Goal: Entertainment & Leisure: Browse casually

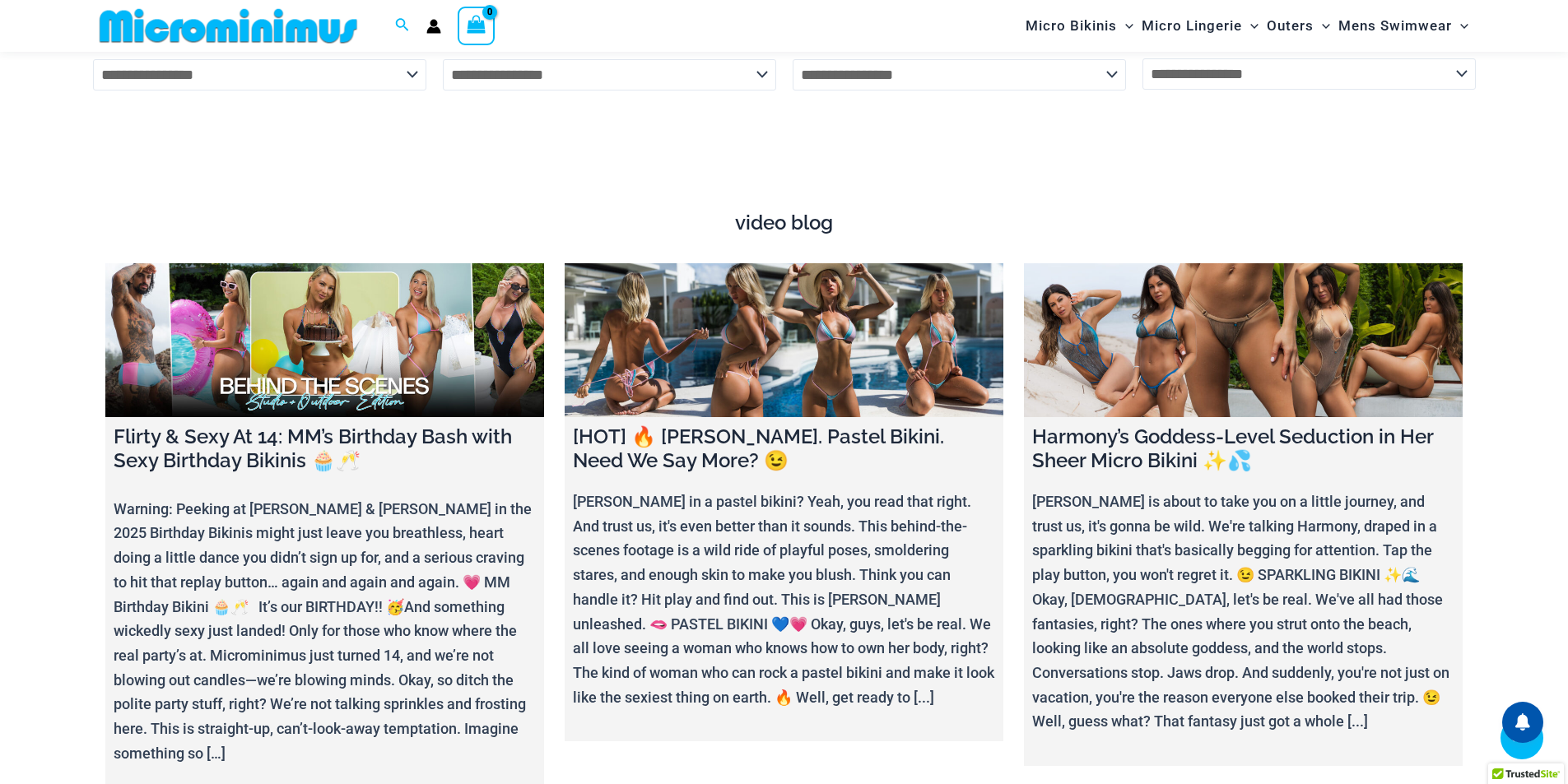
scroll to position [6486, 0]
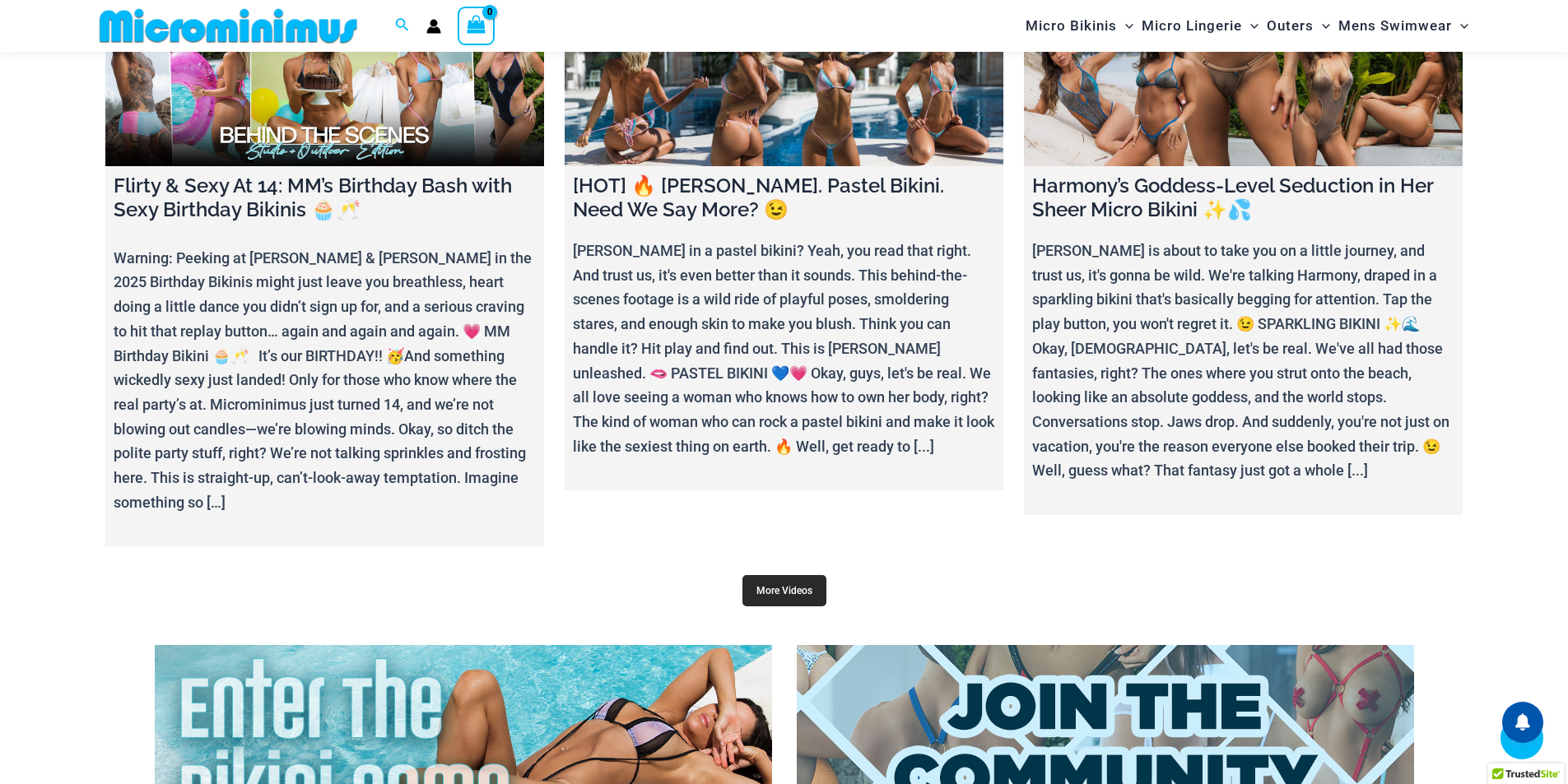
click at [785, 577] on link "More Videos" at bounding box center [784, 590] width 84 height 31
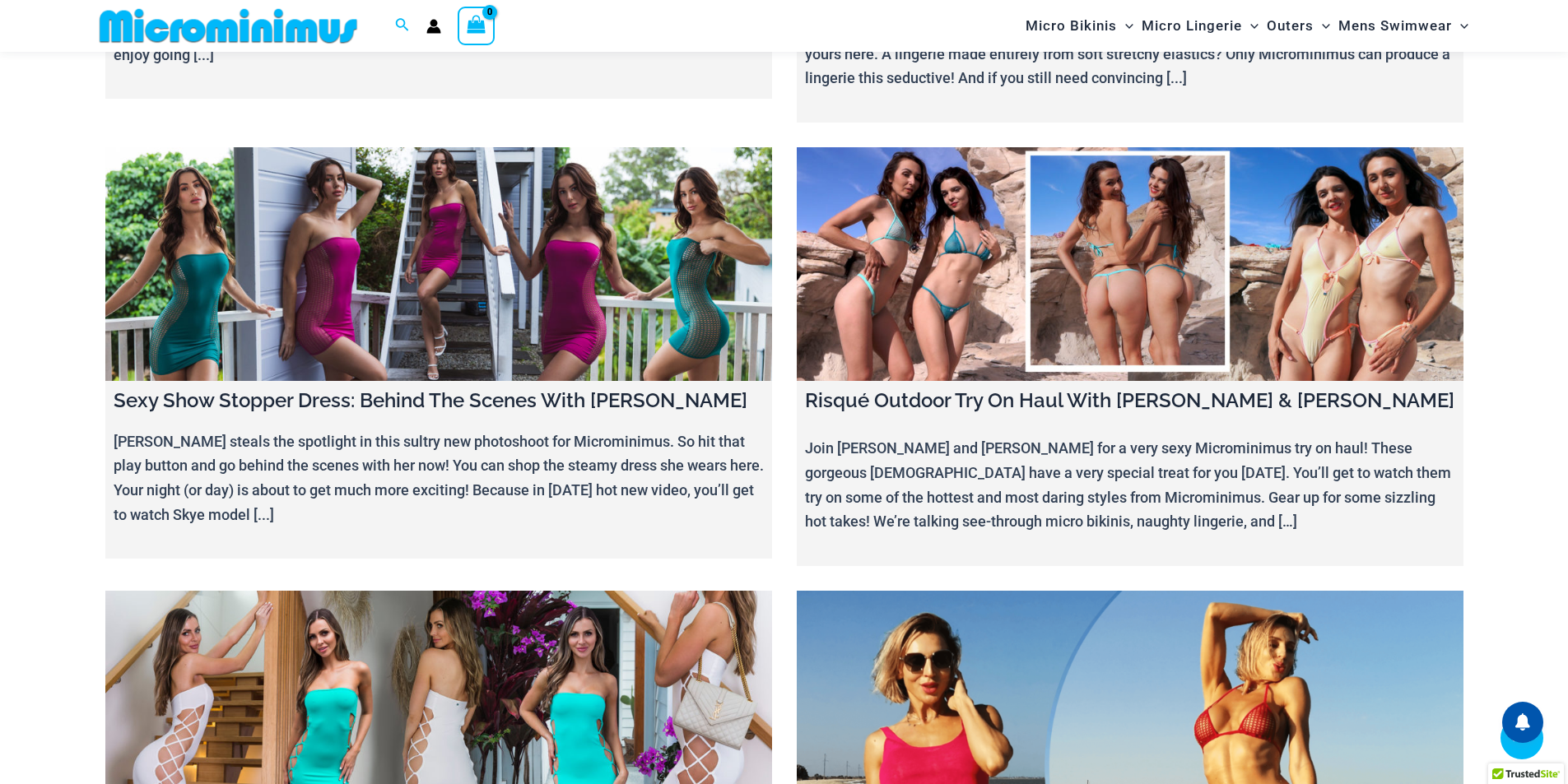
scroll to position [17030, 0]
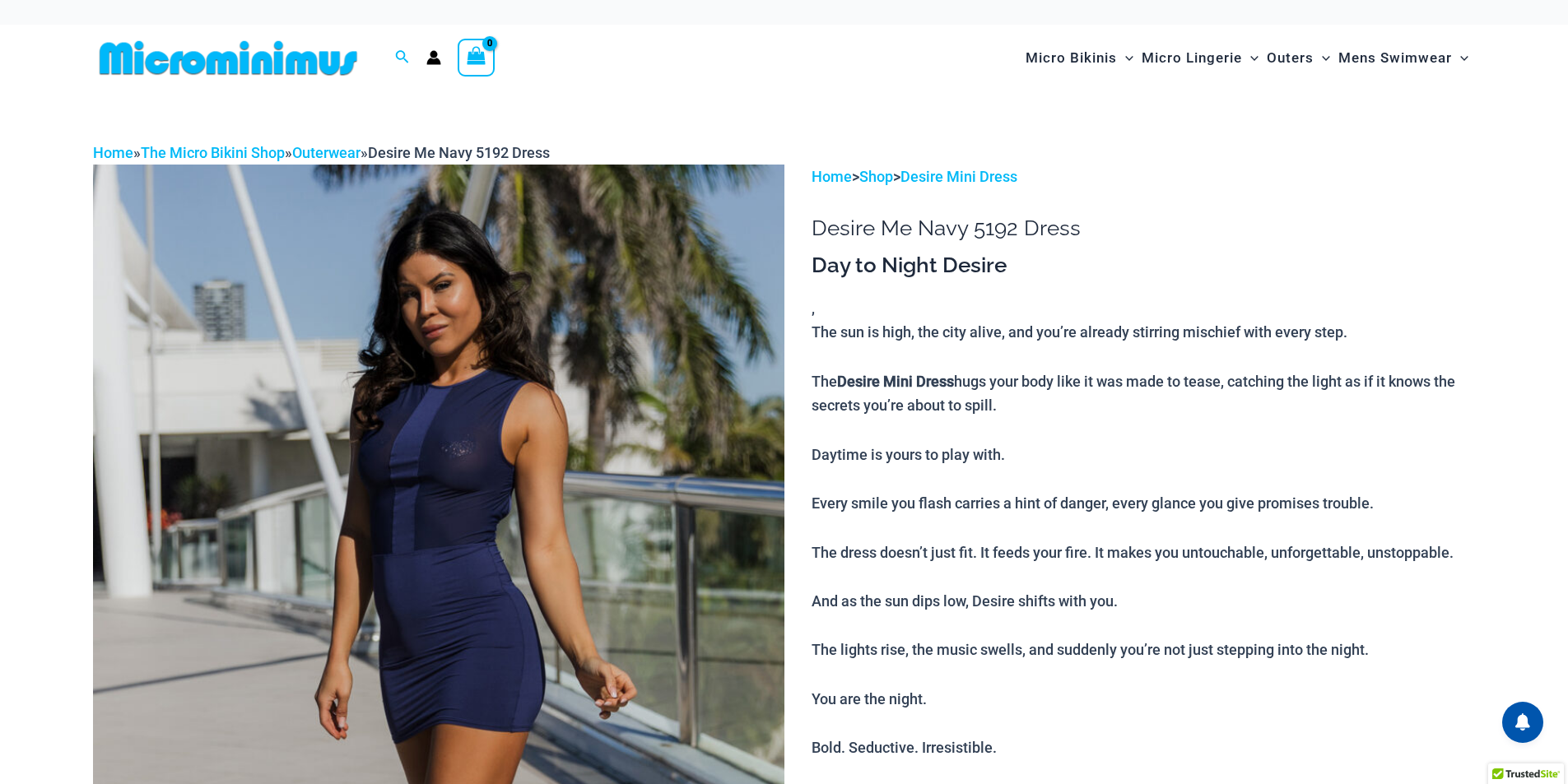
click at [460, 401] on img at bounding box center [438, 683] width 692 height 1037
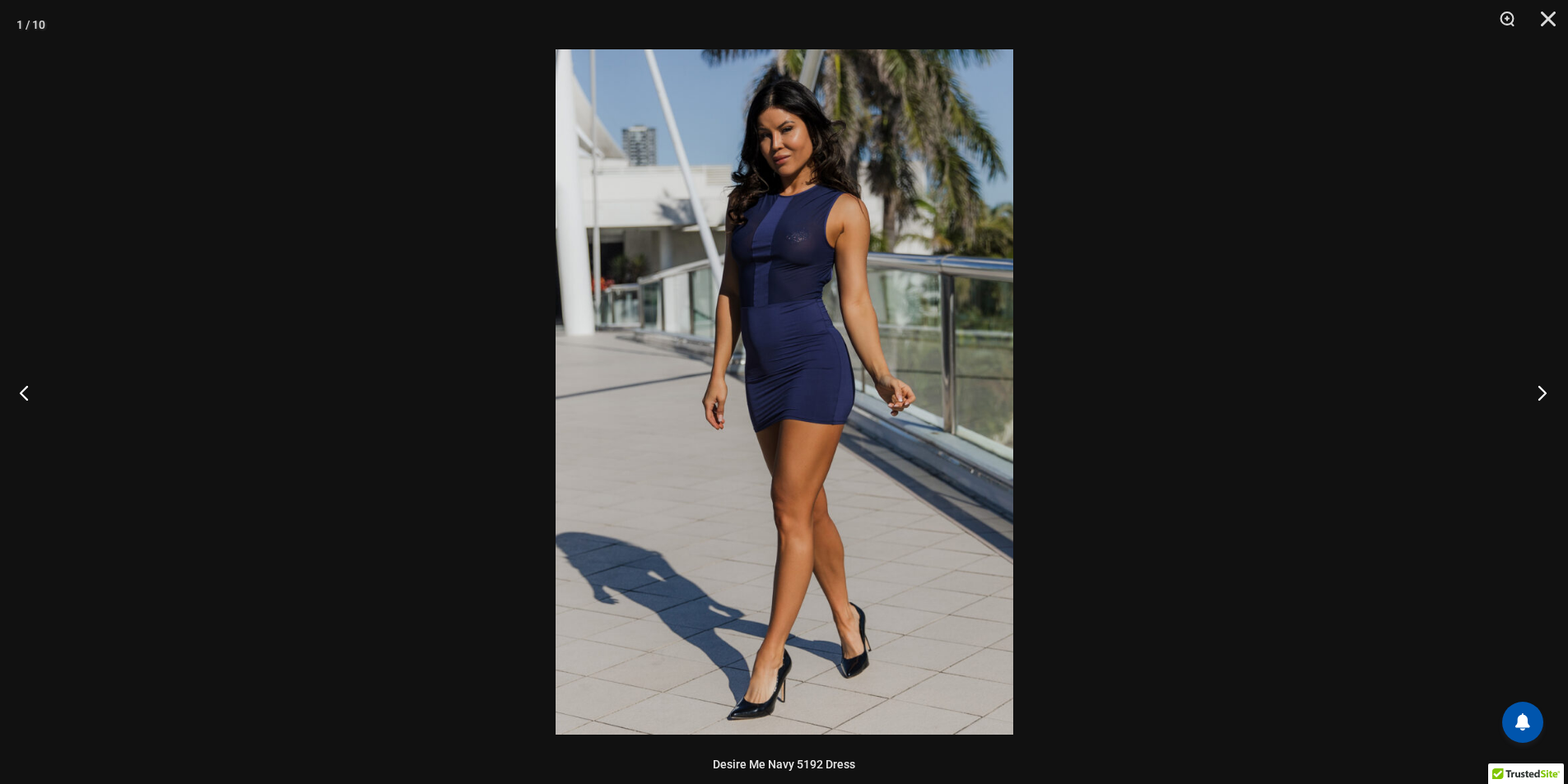
click at [1541, 394] on button "Next" at bounding box center [1538, 393] width 62 height 83
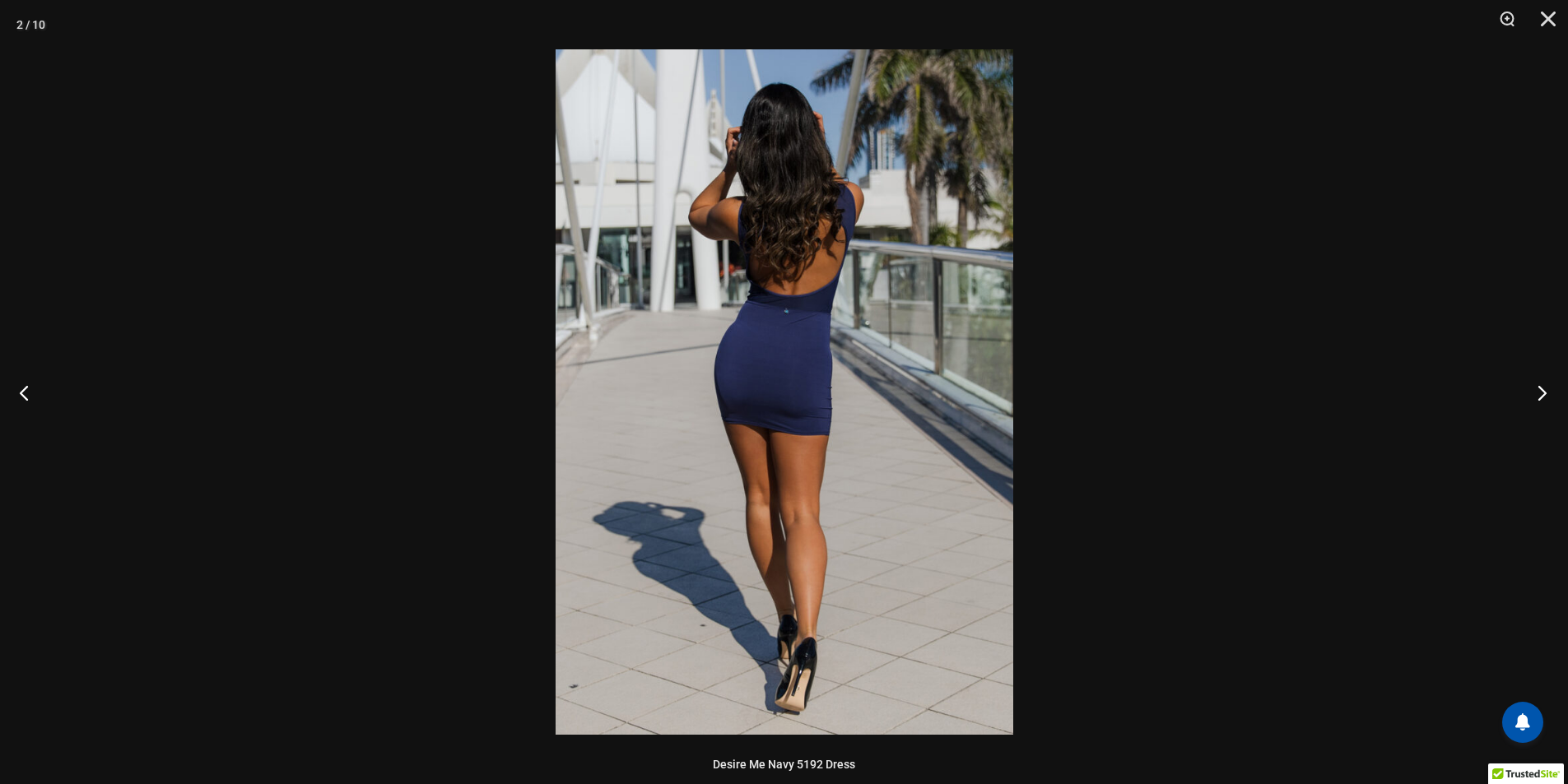
click at [1541, 394] on button "Next" at bounding box center [1538, 393] width 62 height 83
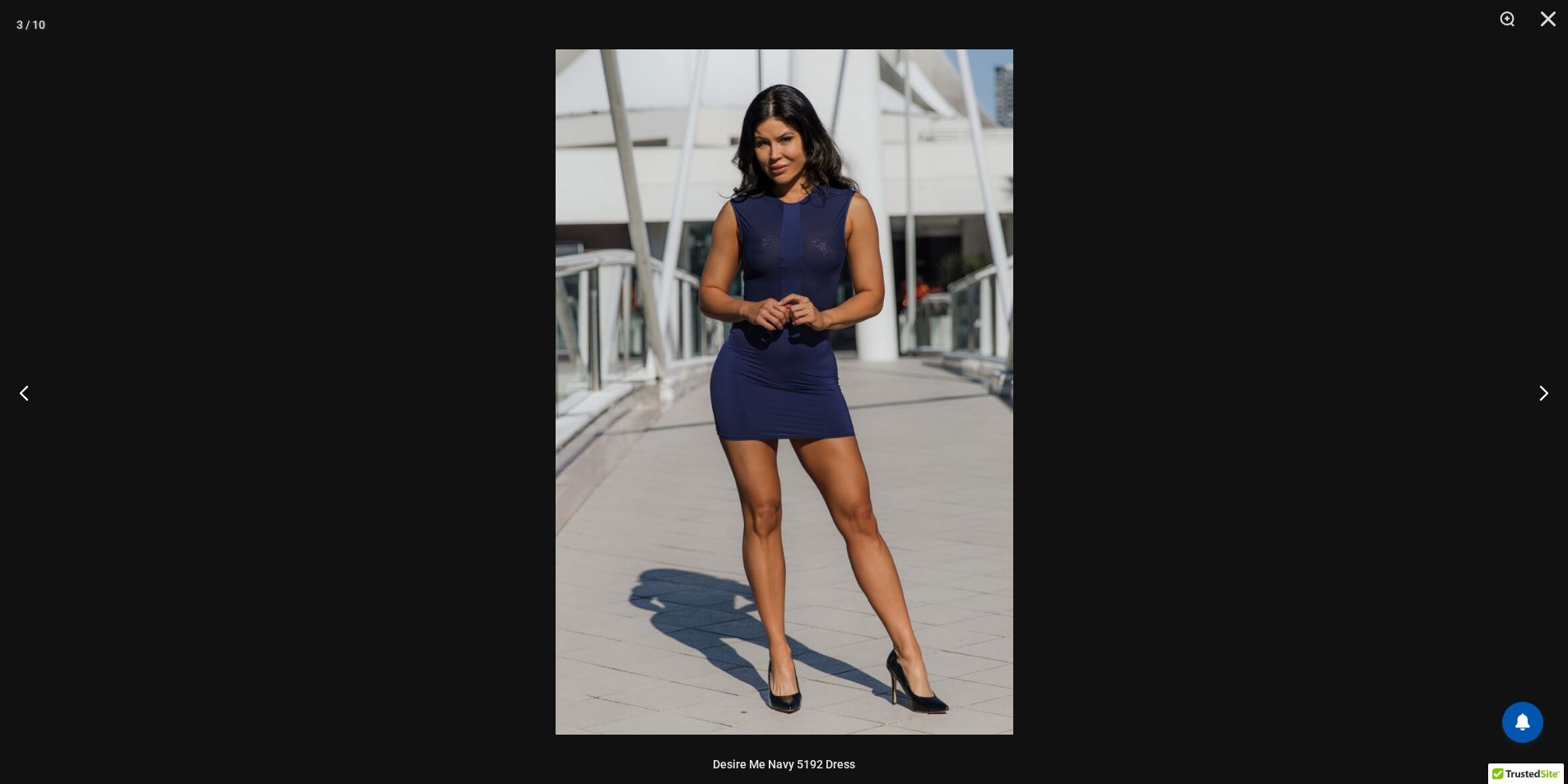
click at [827, 247] on img at bounding box center [784, 392] width 458 height 686
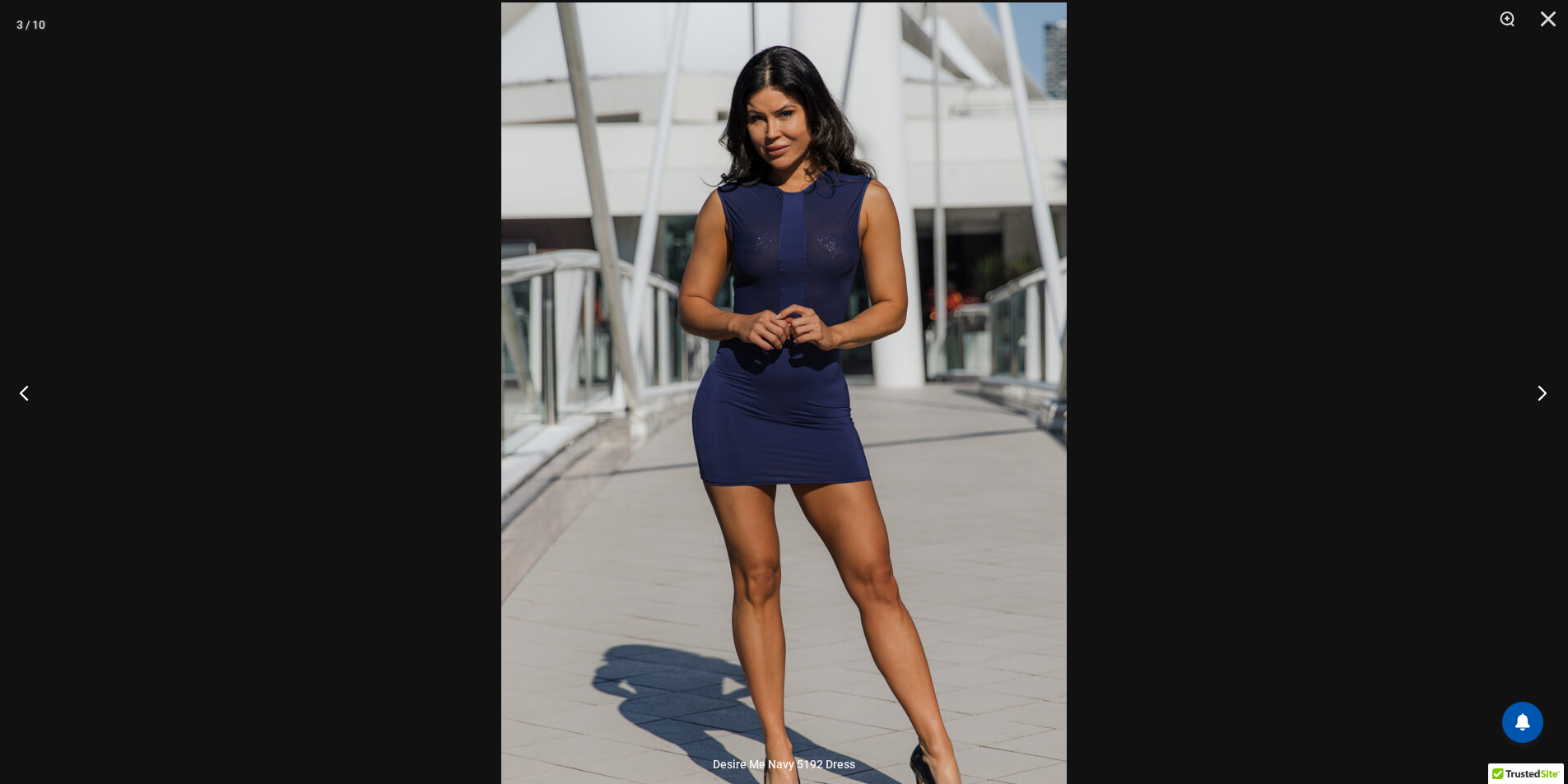
click at [1543, 394] on button "Next" at bounding box center [1538, 393] width 62 height 83
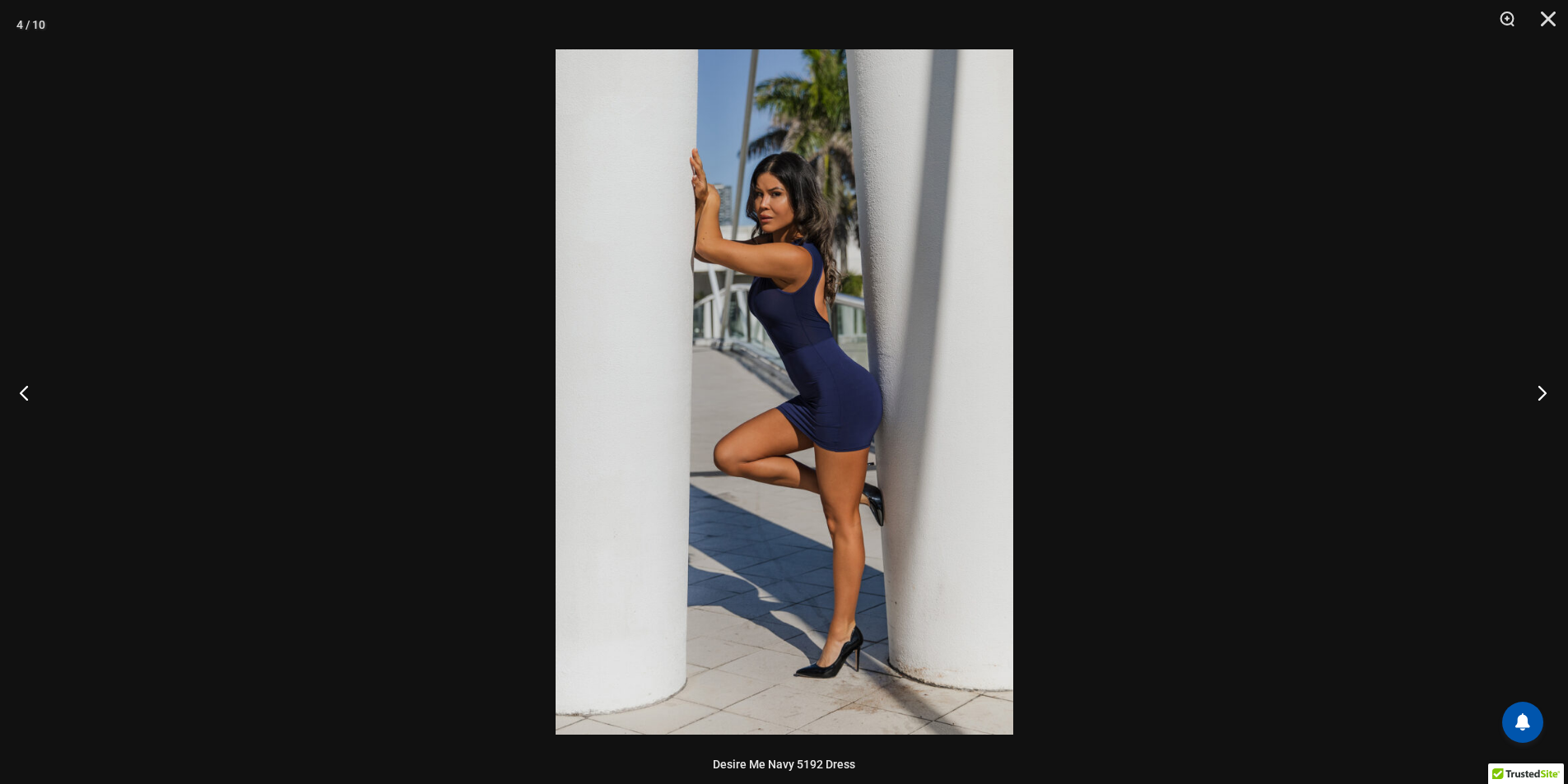
click at [1543, 394] on button "Next" at bounding box center [1538, 393] width 62 height 83
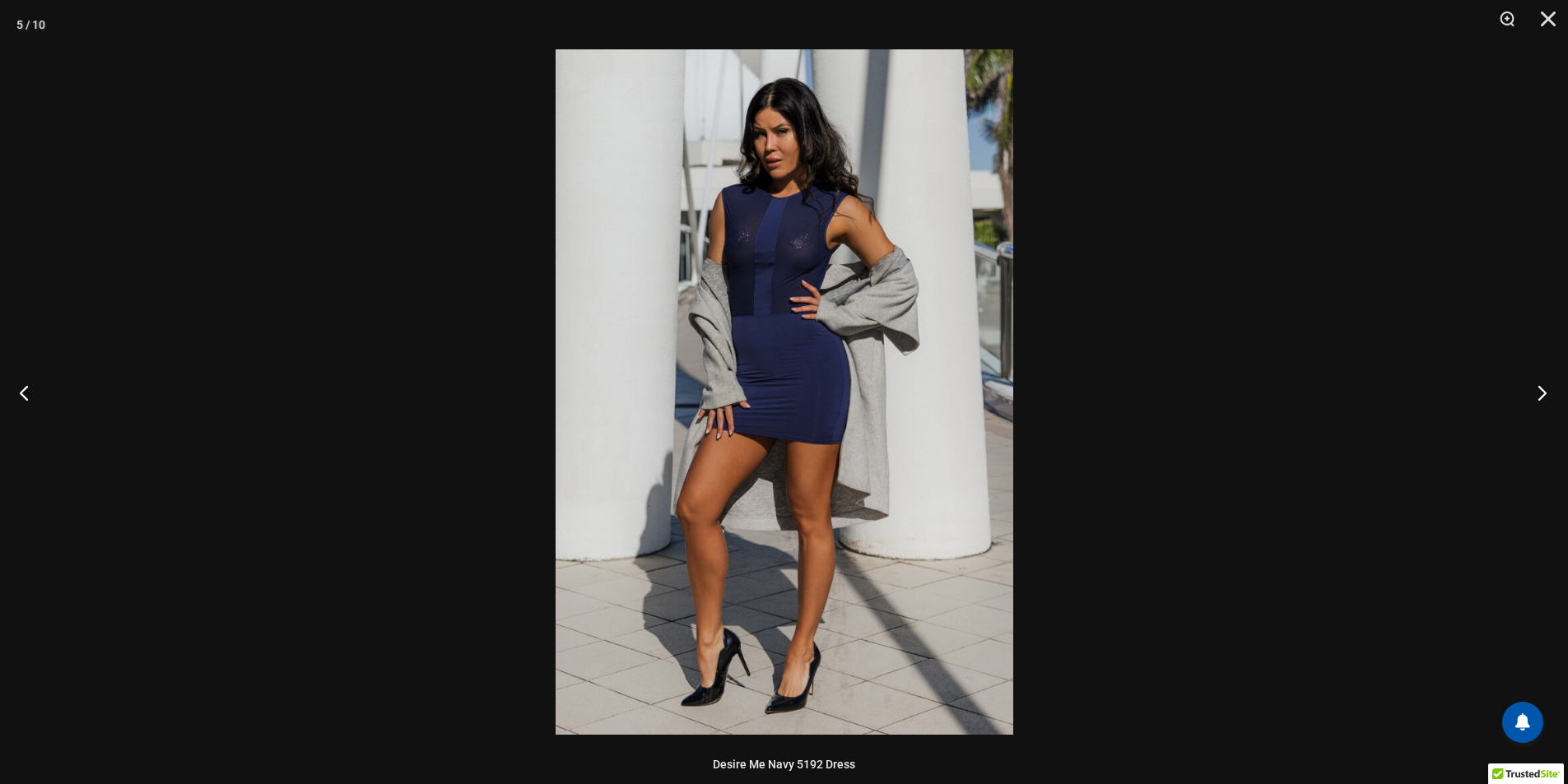
click at [1543, 394] on button "Next" at bounding box center [1538, 393] width 62 height 83
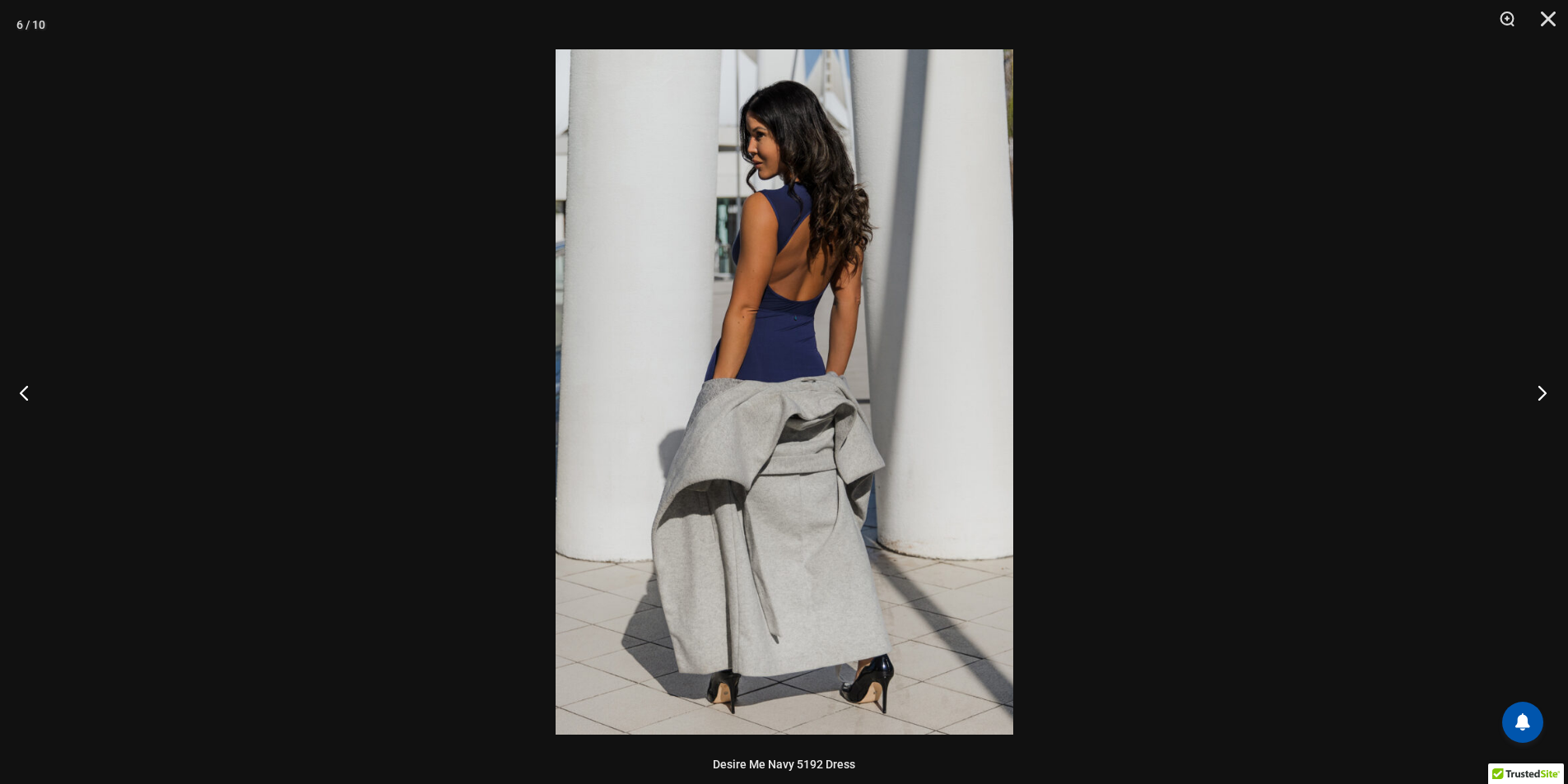
click at [1543, 394] on button "Next" at bounding box center [1538, 393] width 62 height 83
